Goal: Information Seeking & Learning: Learn about a topic

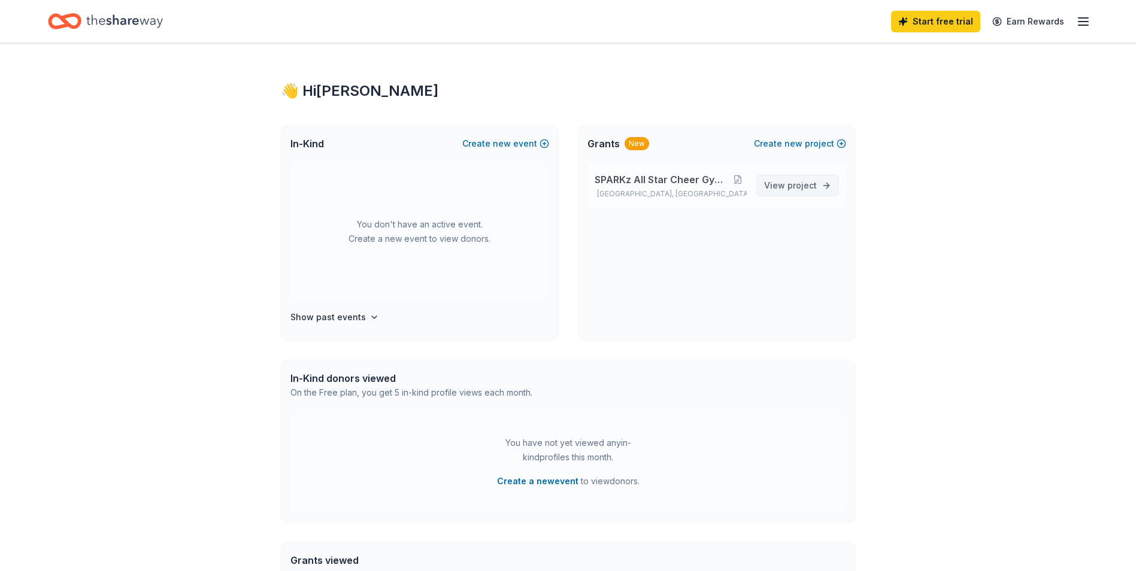
click at [796, 181] on span "project" at bounding box center [801, 185] width 29 height 10
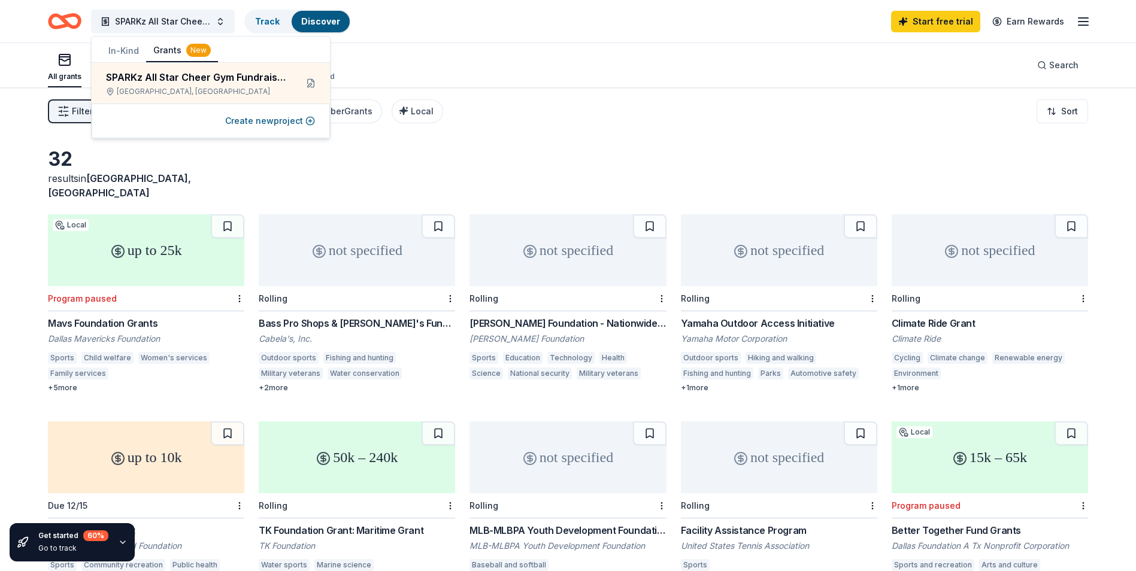
click at [155, 244] on div "up to 25k" at bounding box center [146, 250] width 196 height 72
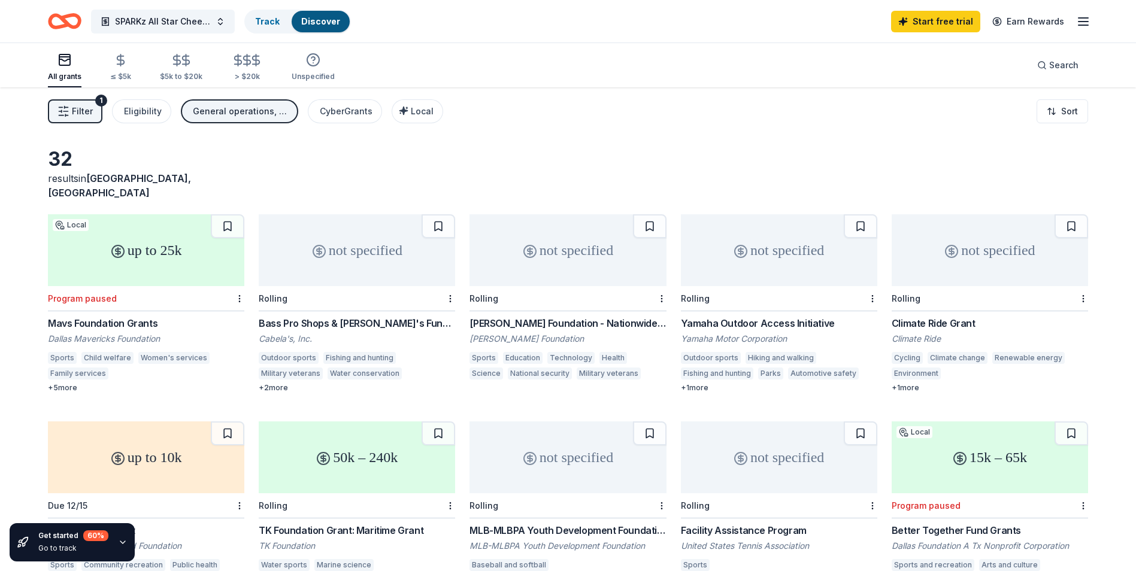
scroll to position [60, 0]
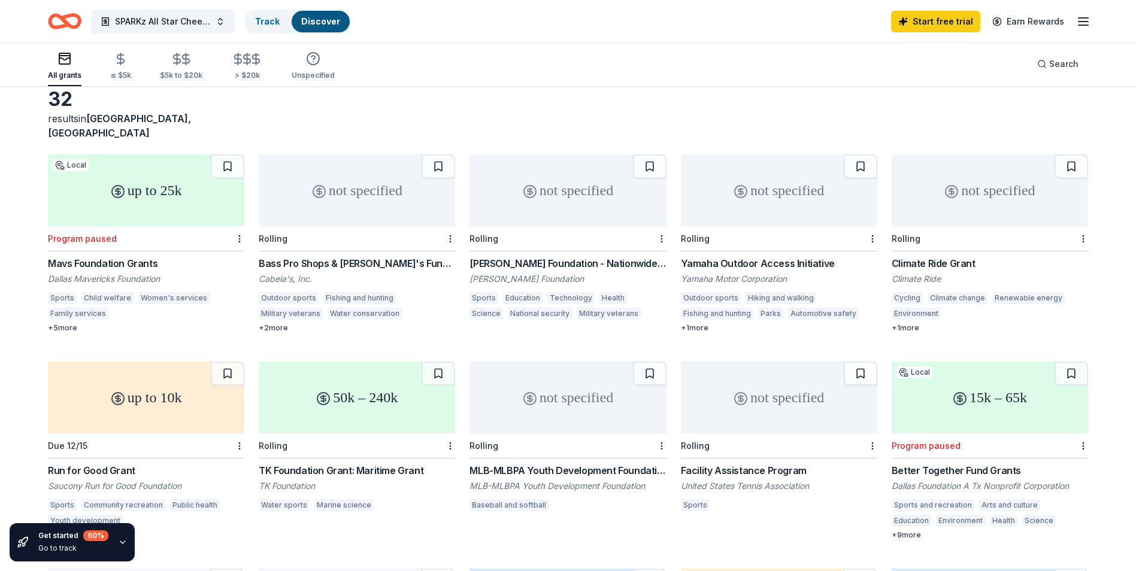
click at [777, 391] on div "not specified" at bounding box center [779, 398] width 196 height 72
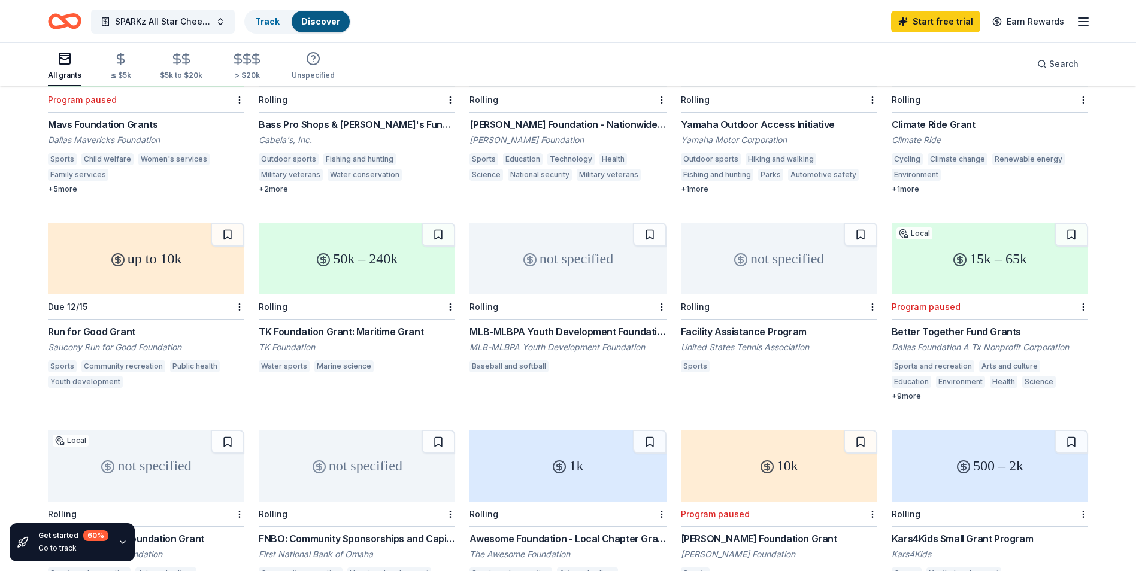
scroll to position [239, 0]
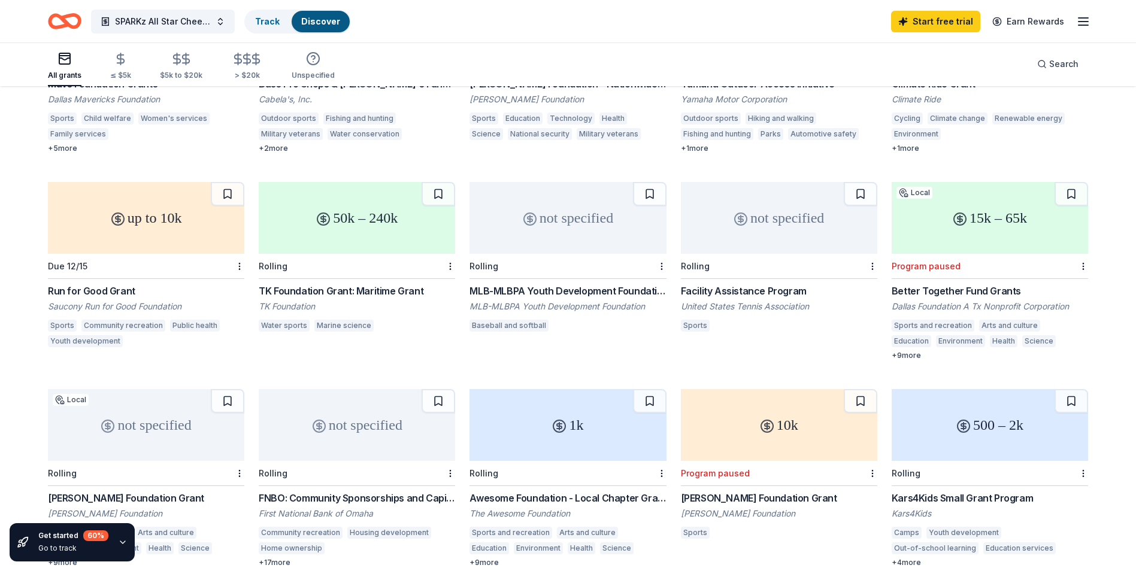
click at [751, 226] on div "not specified" at bounding box center [779, 218] width 196 height 72
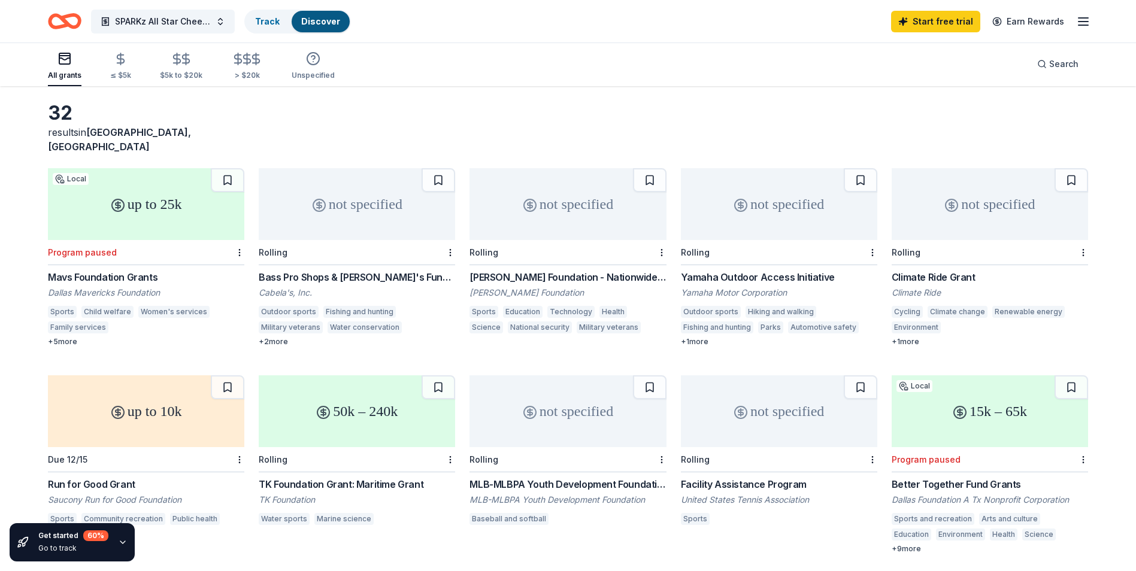
scroll to position [120, 0]
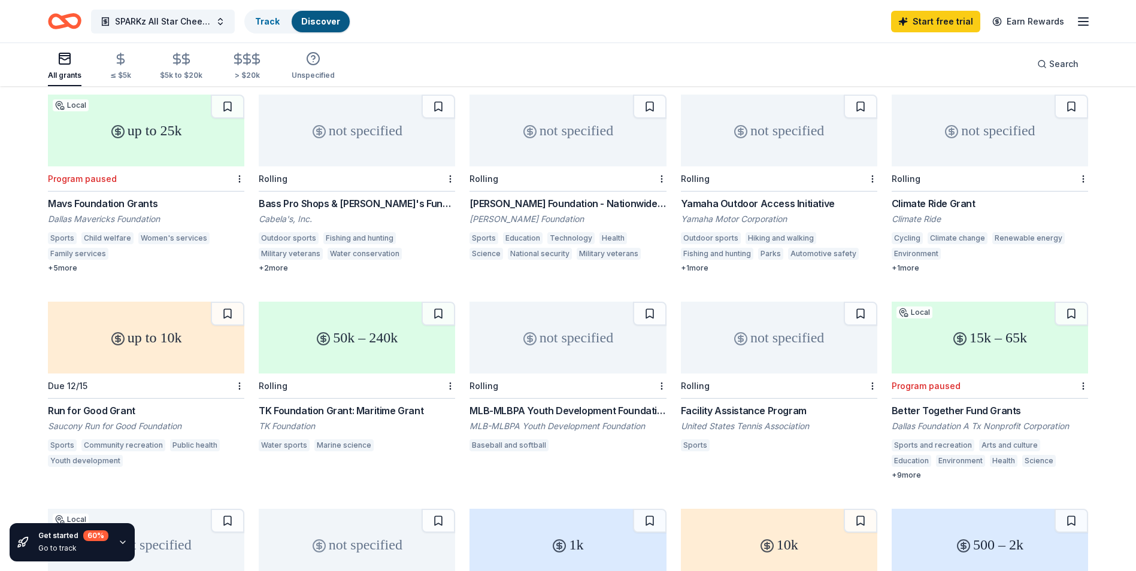
click at [188, 336] on div "up to 10k" at bounding box center [146, 338] width 196 height 72
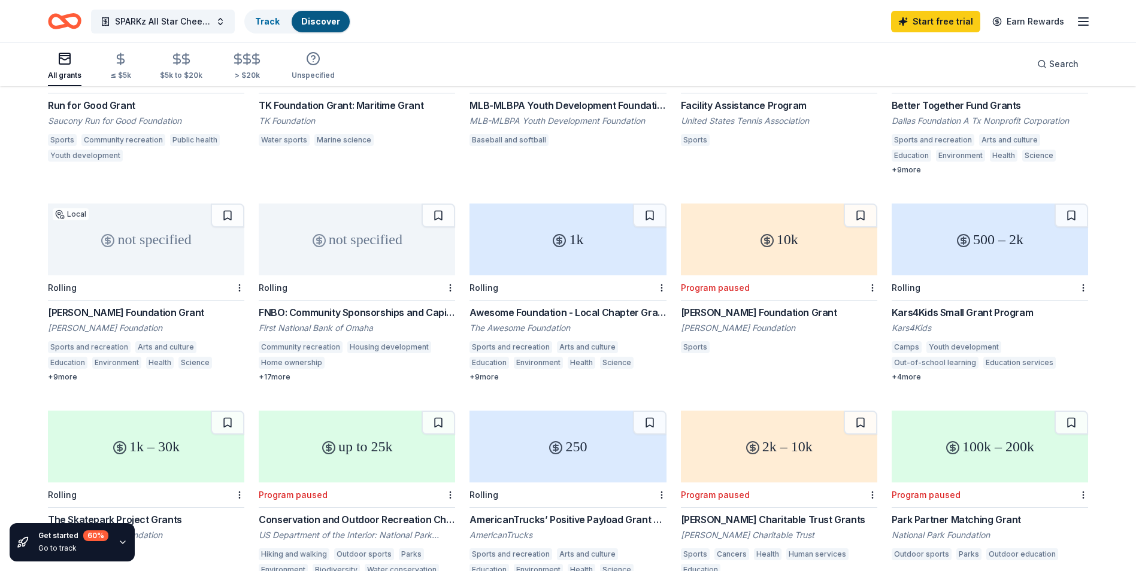
scroll to position [239, 0]
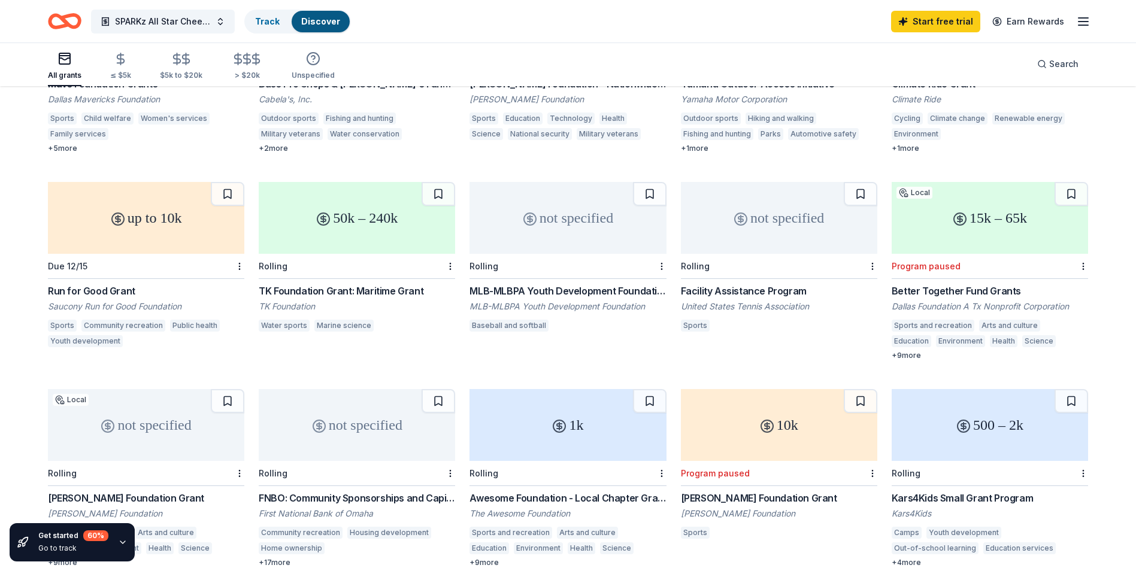
click at [1080, 22] on line "button" at bounding box center [1083, 22] width 10 height 0
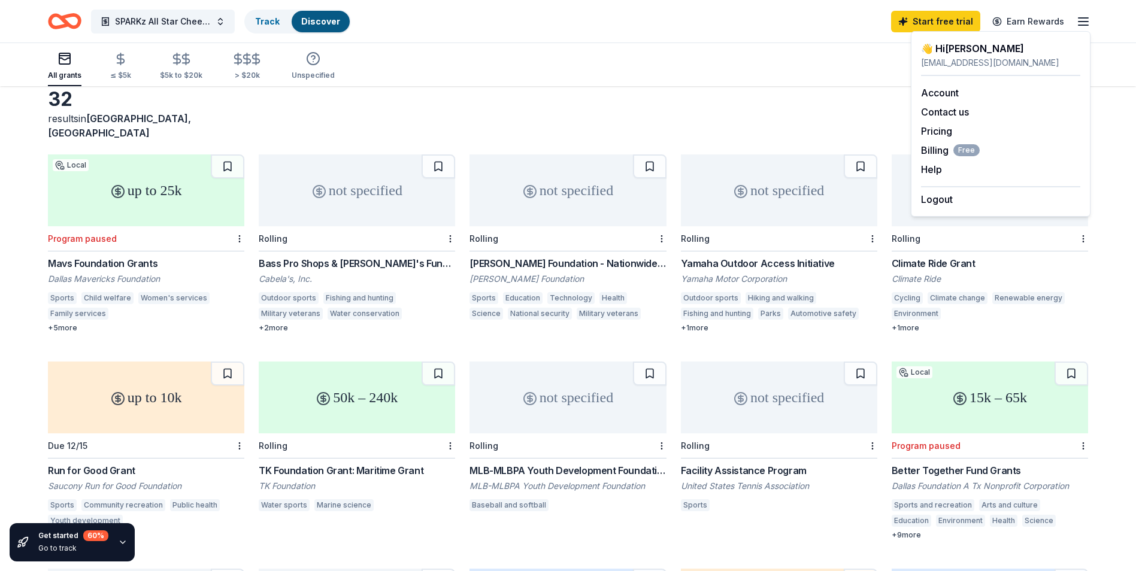
scroll to position [0, 0]
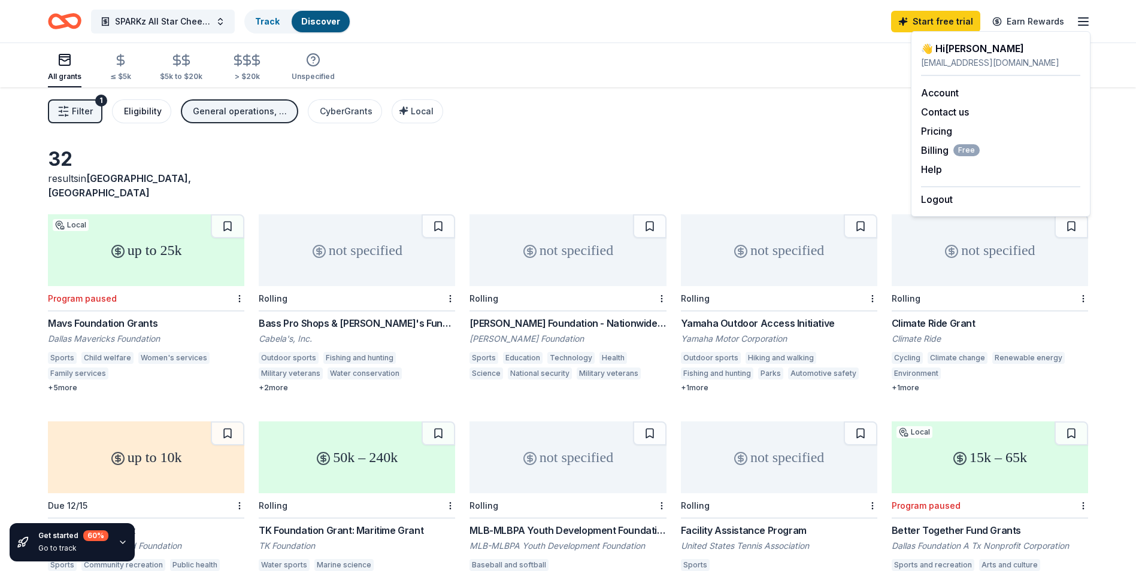
click at [150, 111] on div "Eligibility" at bounding box center [143, 111] width 38 height 14
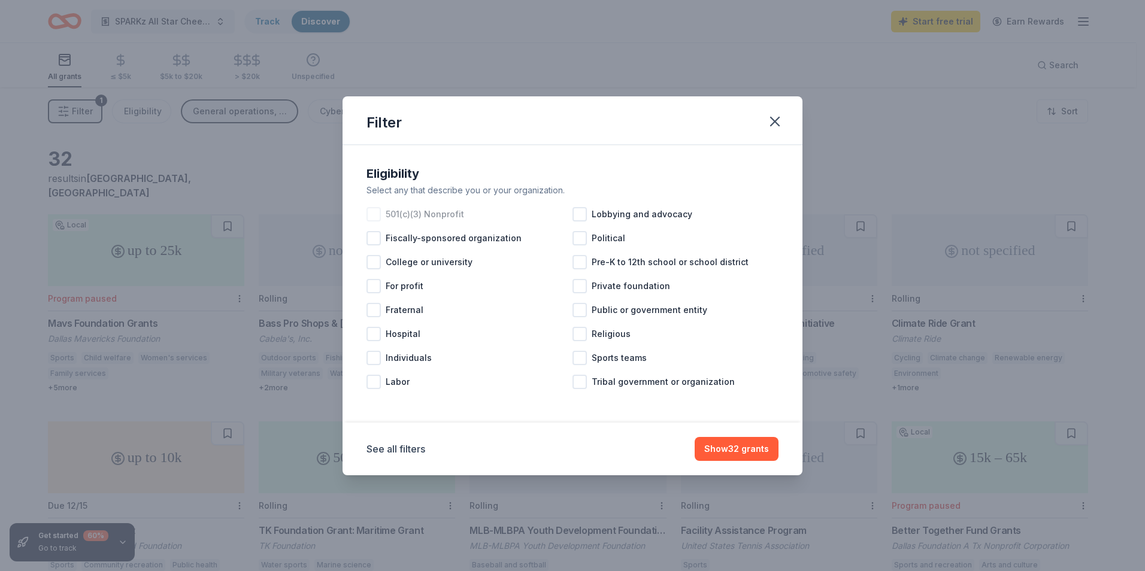
click at [380, 211] on div at bounding box center [373, 214] width 14 height 14
click at [584, 356] on div at bounding box center [579, 358] width 14 height 14
click at [729, 448] on button "Show 29 grants" at bounding box center [736, 449] width 84 height 24
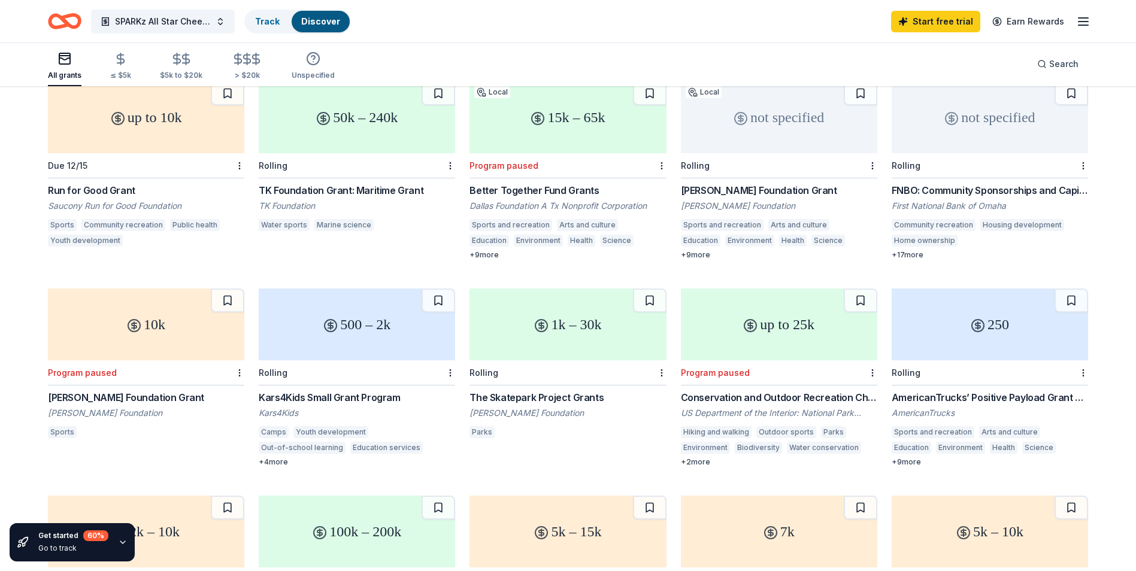
scroll to position [359, 0]
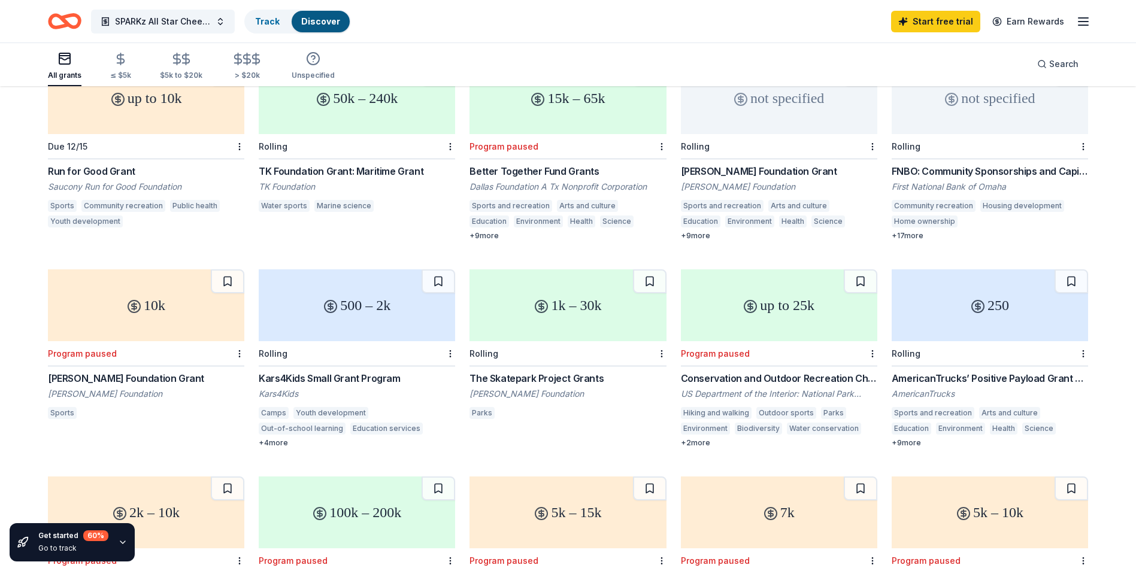
click at [992, 305] on div "250" at bounding box center [990, 305] width 196 height 72
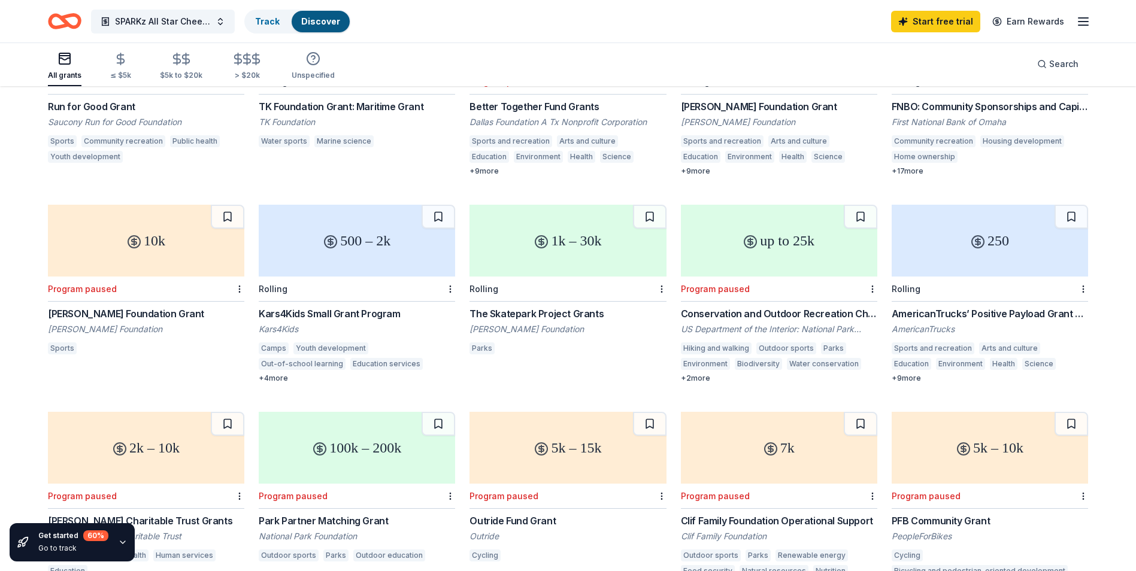
scroll to position [419, 0]
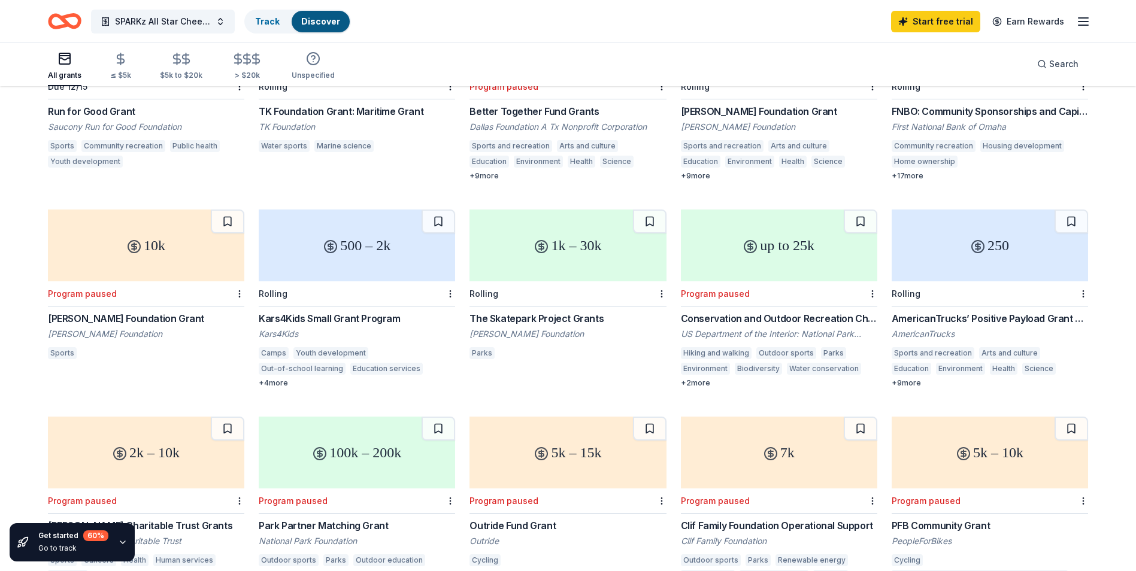
click at [182, 239] on div "10k" at bounding box center [146, 246] width 196 height 72
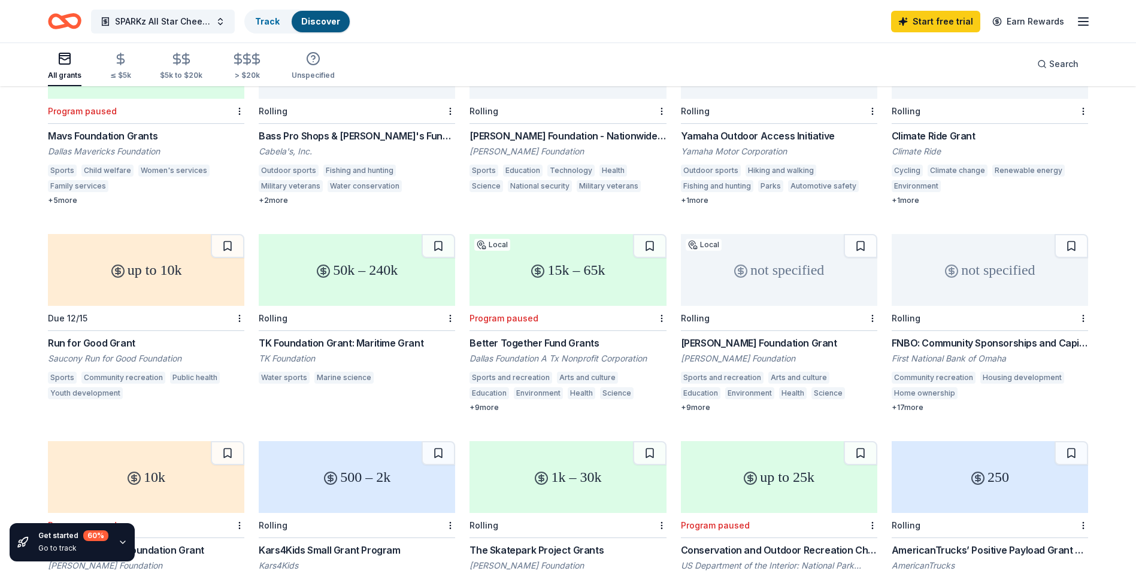
scroll to position [180, 0]
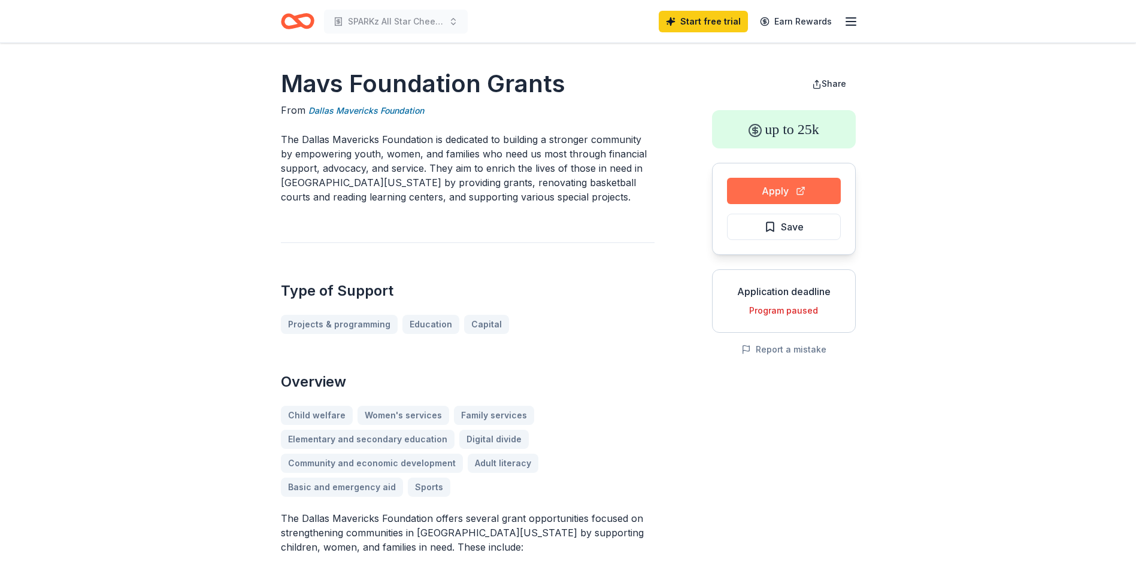
click at [759, 195] on button "Apply" at bounding box center [784, 191] width 114 height 26
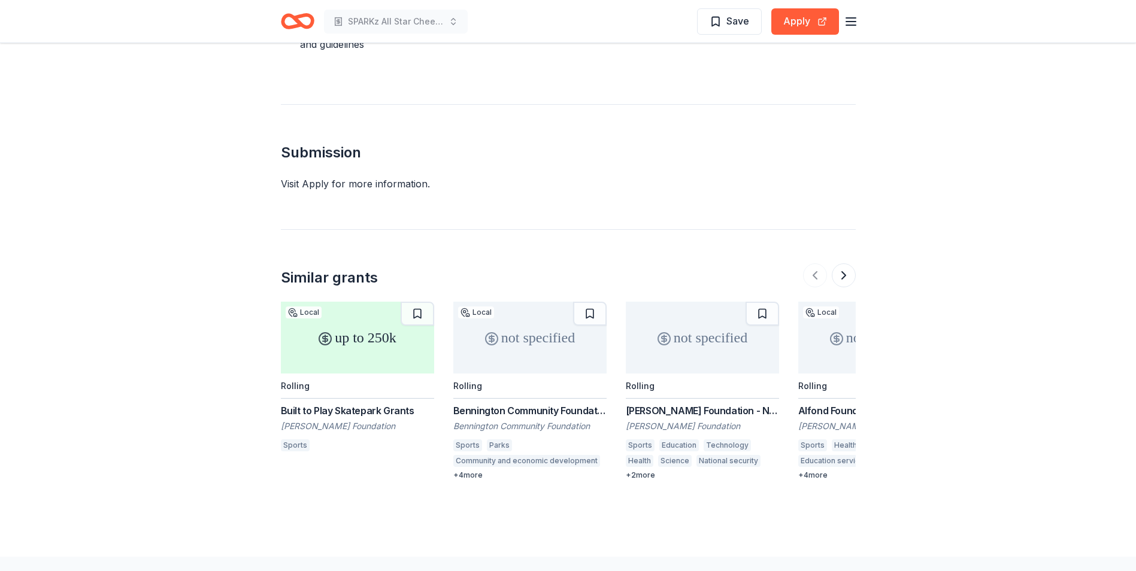
scroll to position [838, 0]
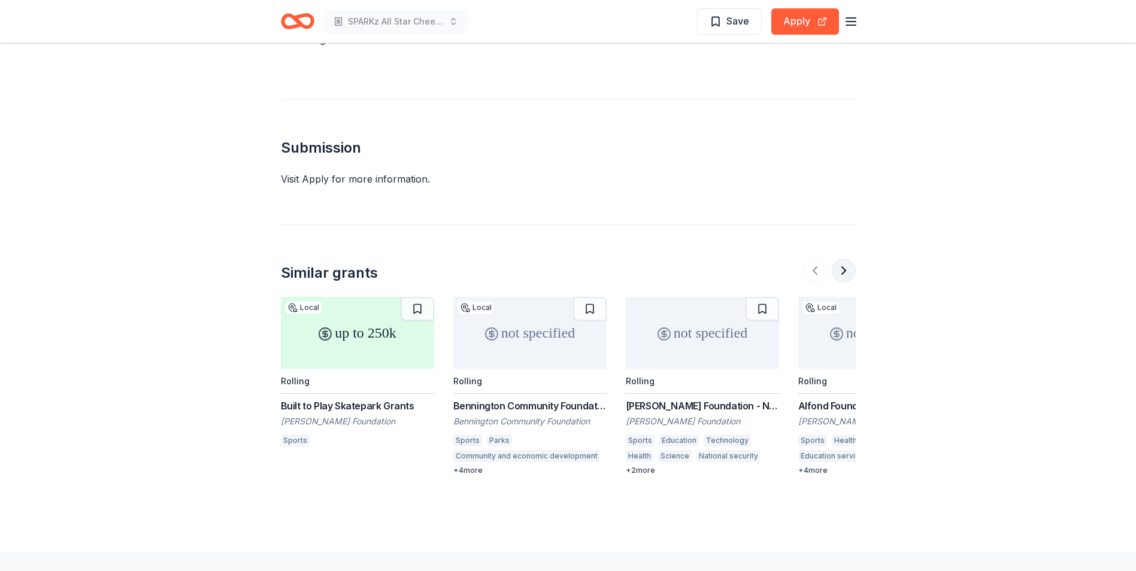
click at [839, 272] on button at bounding box center [844, 271] width 24 height 24
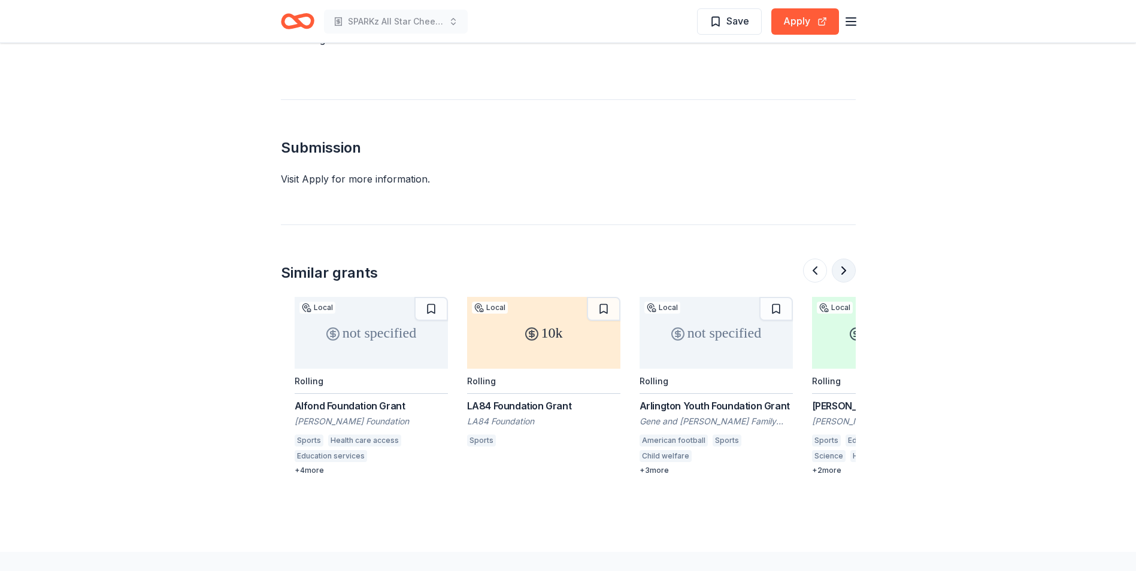
scroll to position [0, 517]
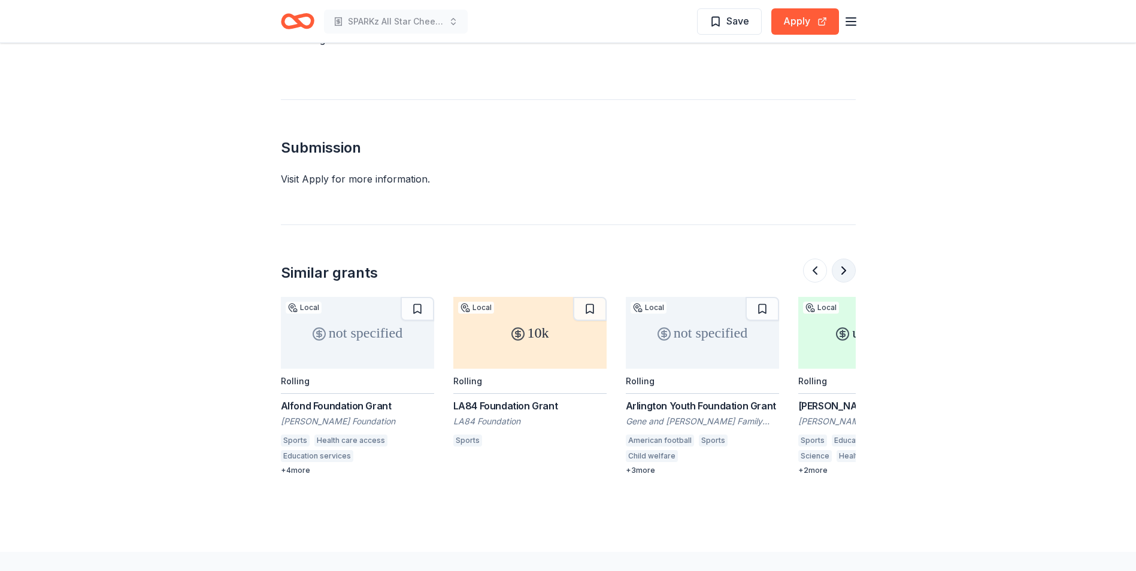
click at [838, 270] on button at bounding box center [844, 271] width 24 height 24
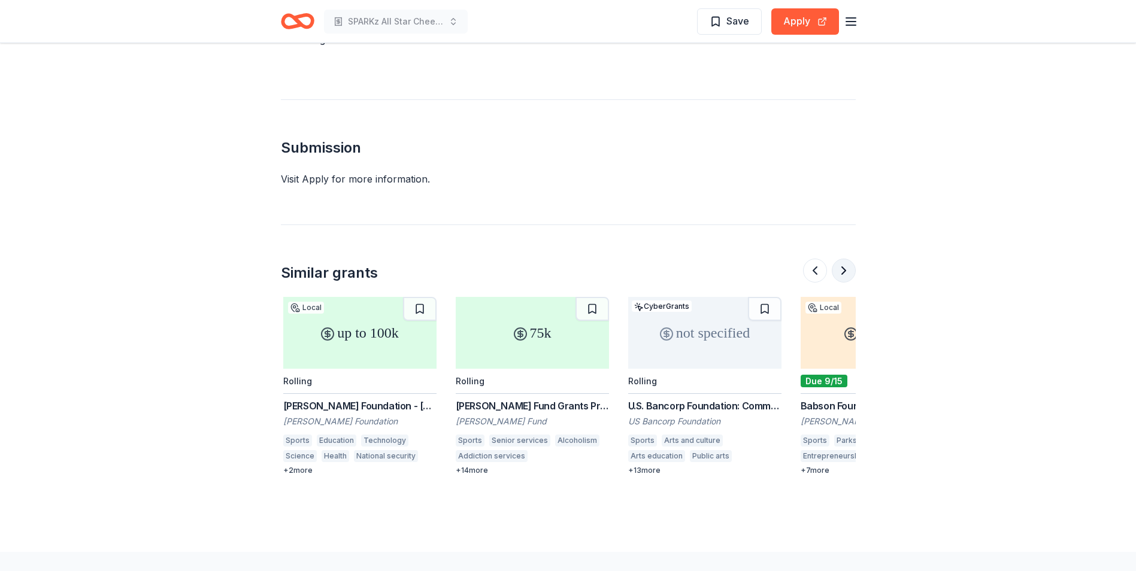
scroll to position [0, 1035]
click at [346, 372] on div "Rolling" at bounding box center [357, 381] width 153 height 25
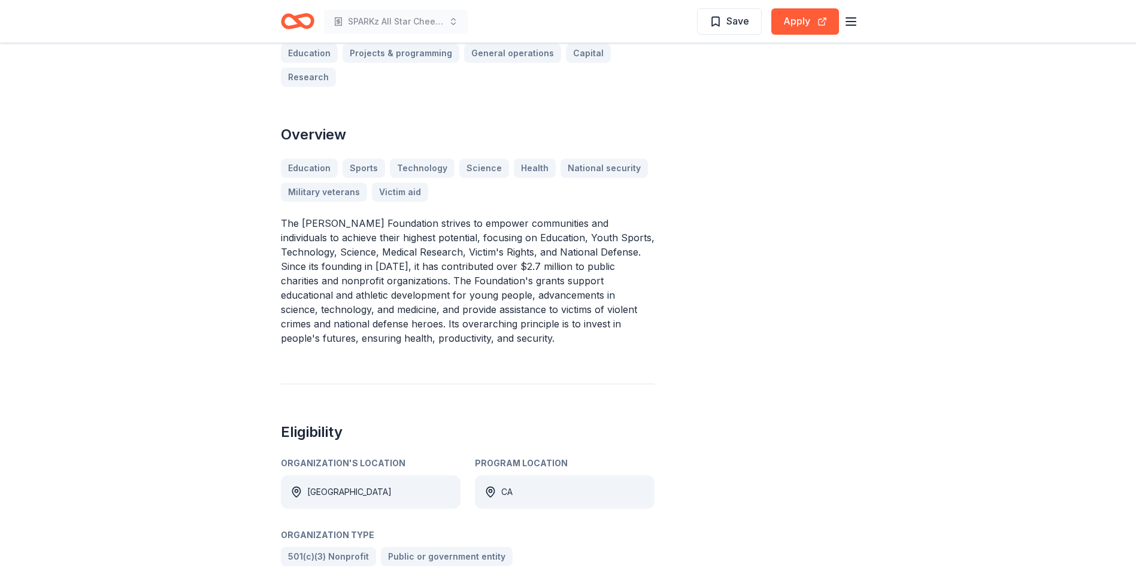
scroll to position [479, 0]
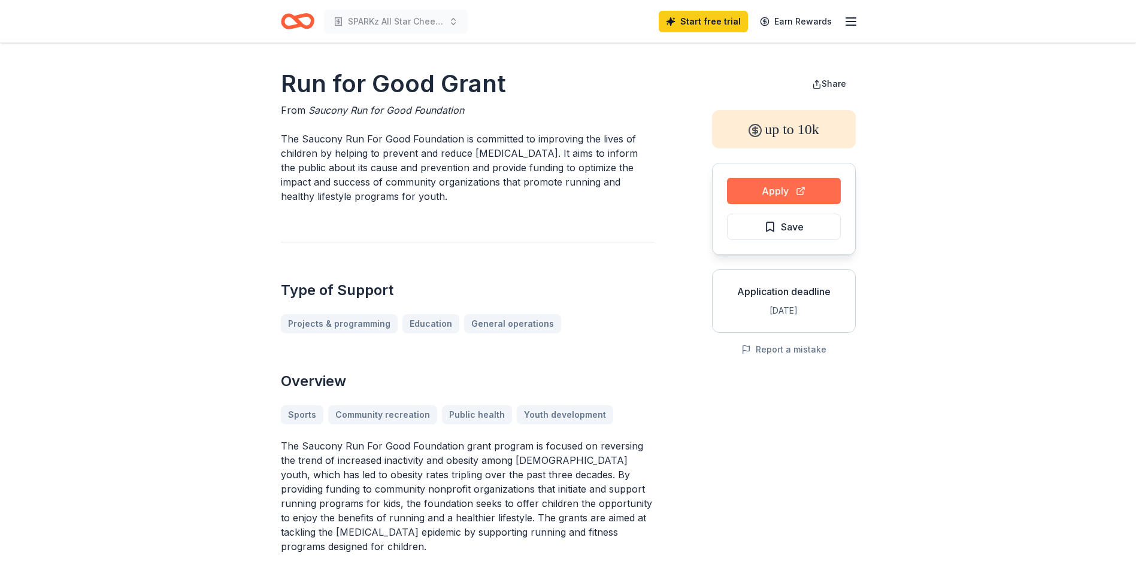
click at [751, 195] on button "Apply" at bounding box center [784, 191] width 114 height 26
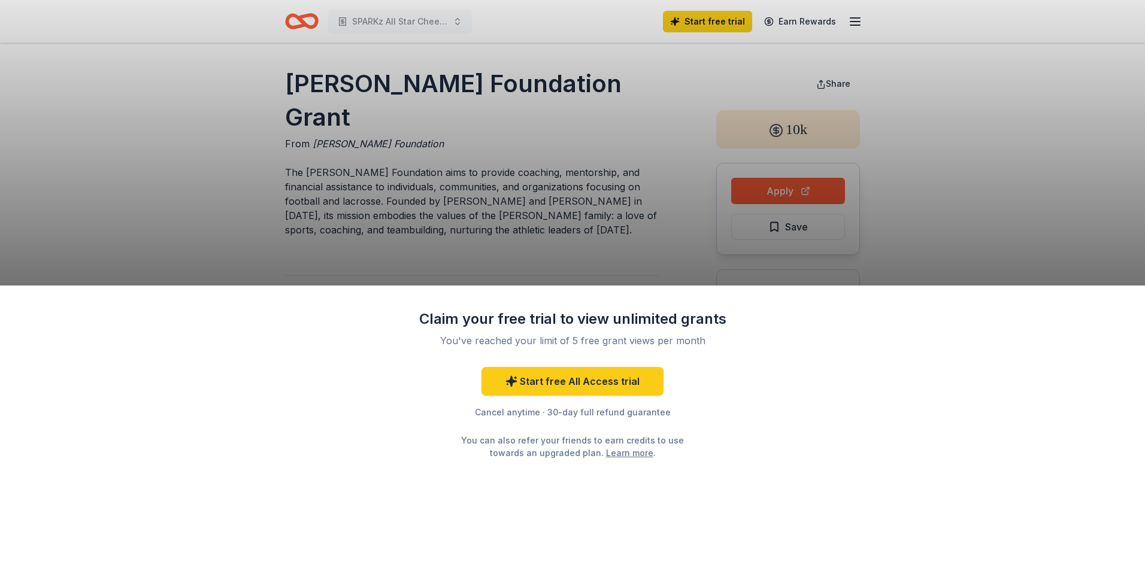
click at [562, 235] on div "Claim your free trial to view unlimited grants You've reached your limit of 5 f…" at bounding box center [572, 285] width 1145 height 571
